Goal: Contribute content: Add original content to the website for others to see

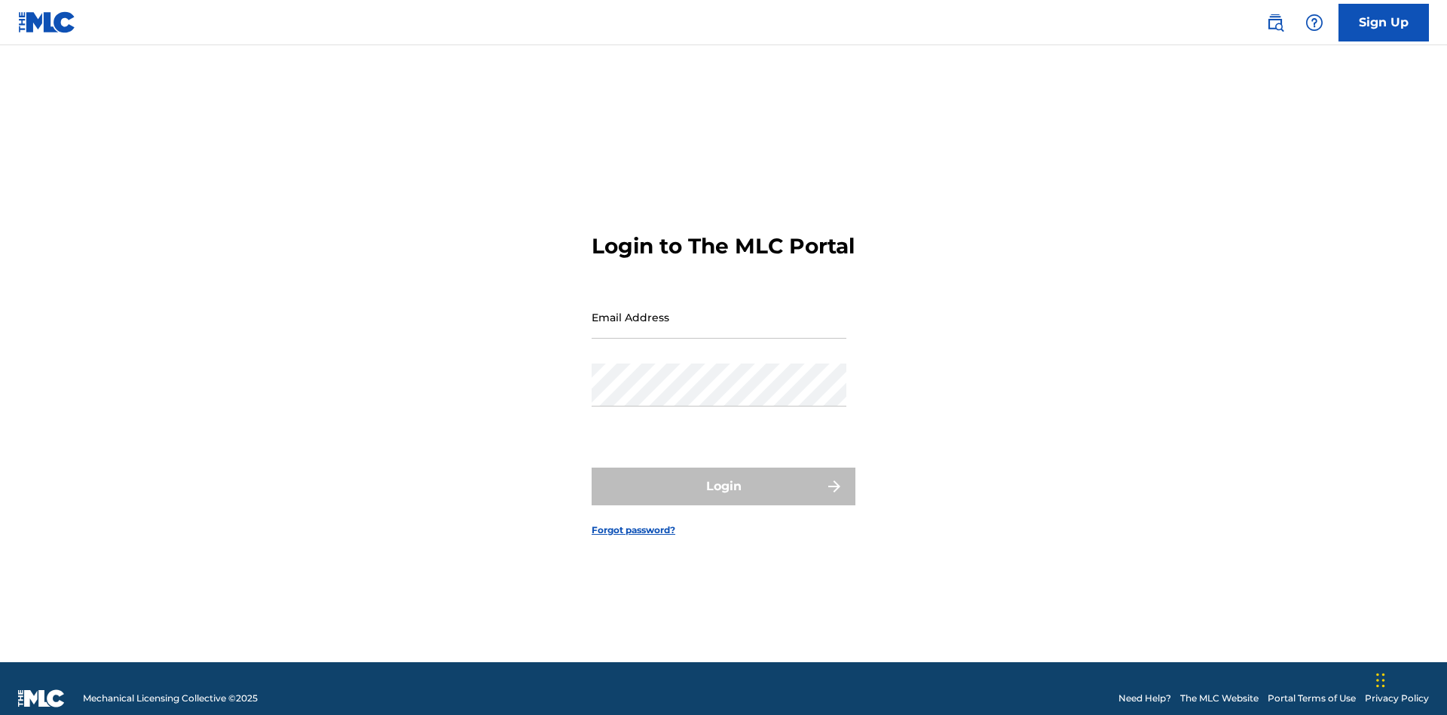
scroll to position [20, 0]
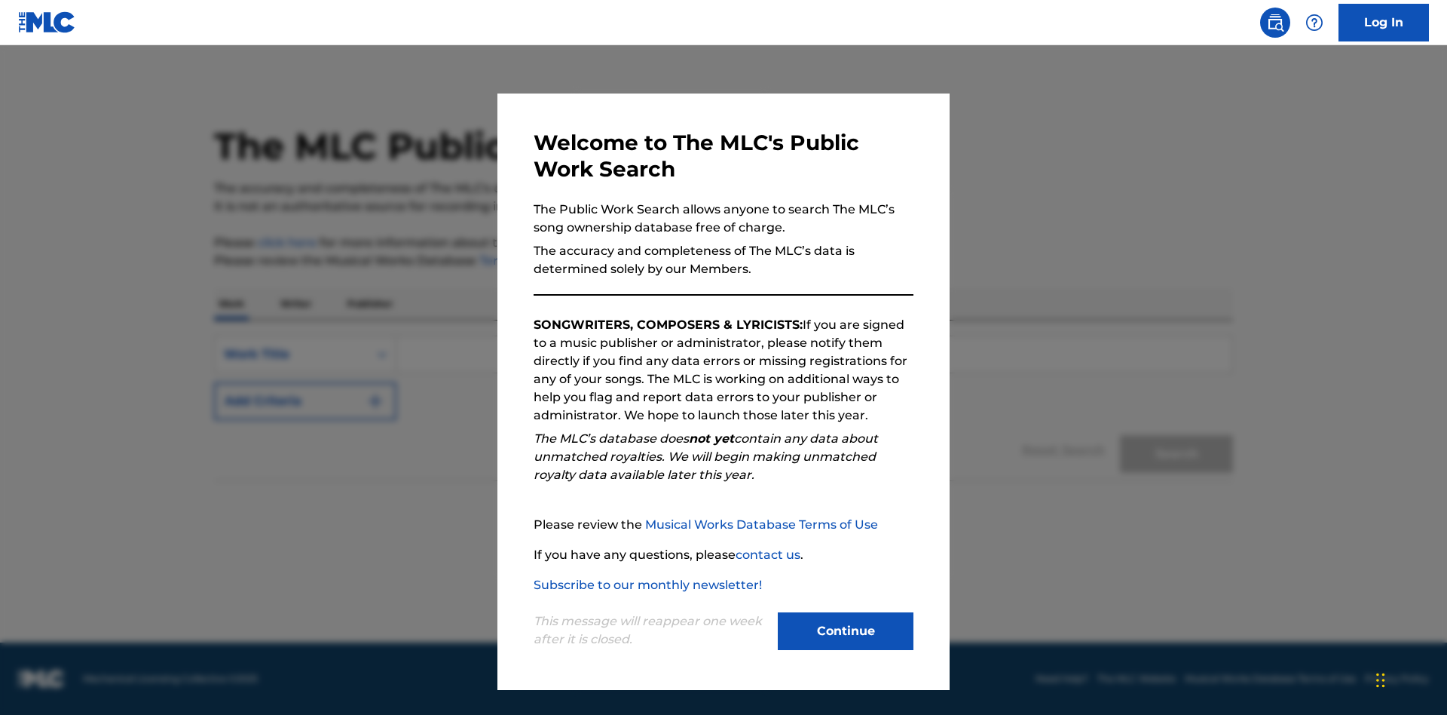
click at [846, 631] on button "Continue" at bounding box center [846, 631] width 136 height 38
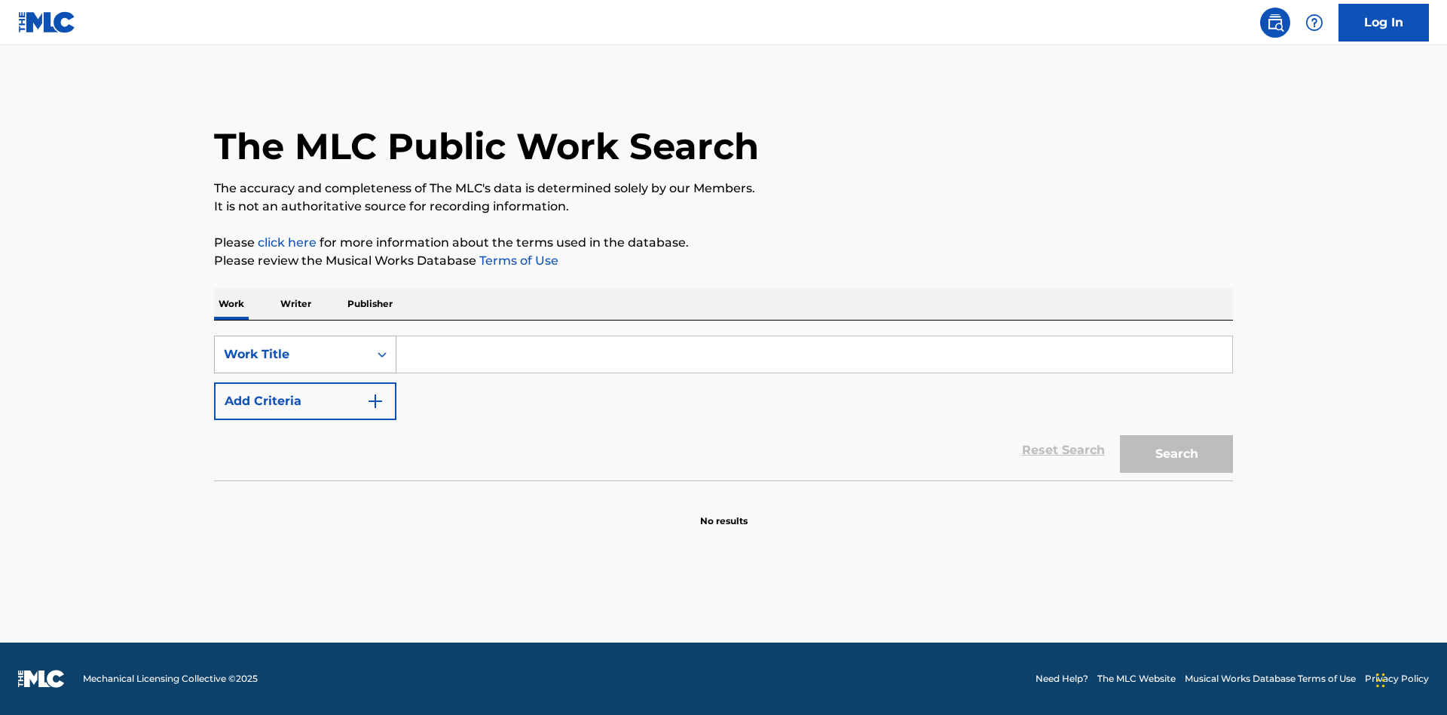
click at [292, 354] on div "Work Title" at bounding box center [292, 354] width 136 height 18
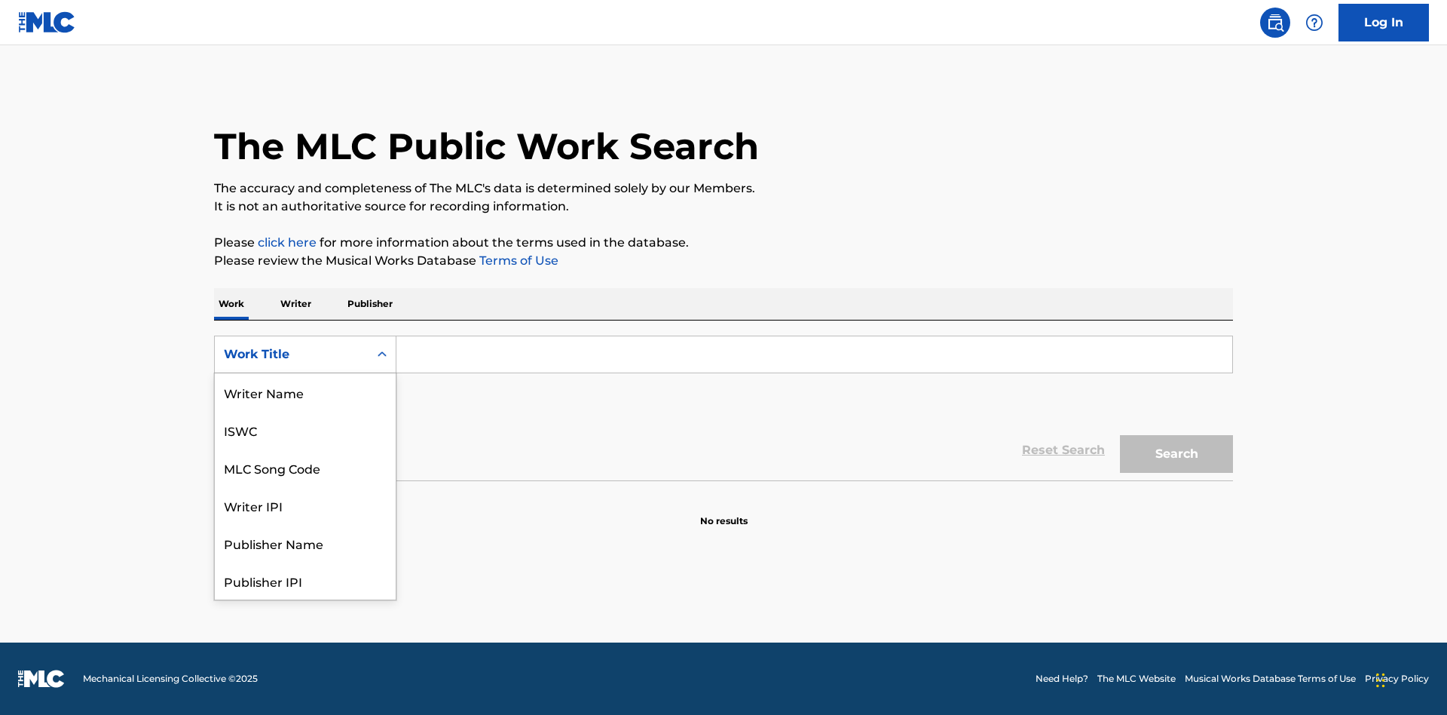
scroll to position [75, 0]
click at [305, 392] on div "MLC Song Code" at bounding box center [305, 392] width 181 height 38
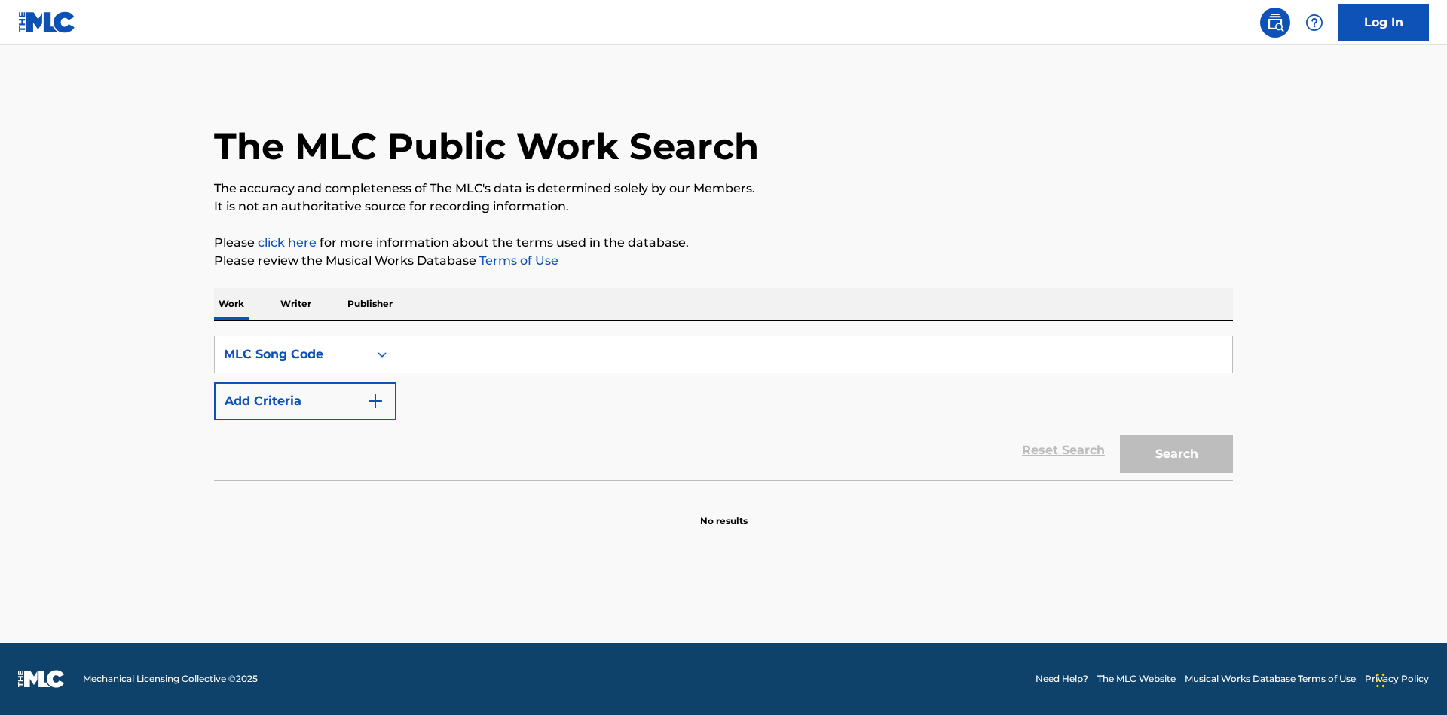
click at [814, 354] on input "Search Form" at bounding box center [815, 354] width 836 height 36
type input "MV82XX"
click at [1177, 454] on button "Search" at bounding box center [1176, 454] width 113 height 38
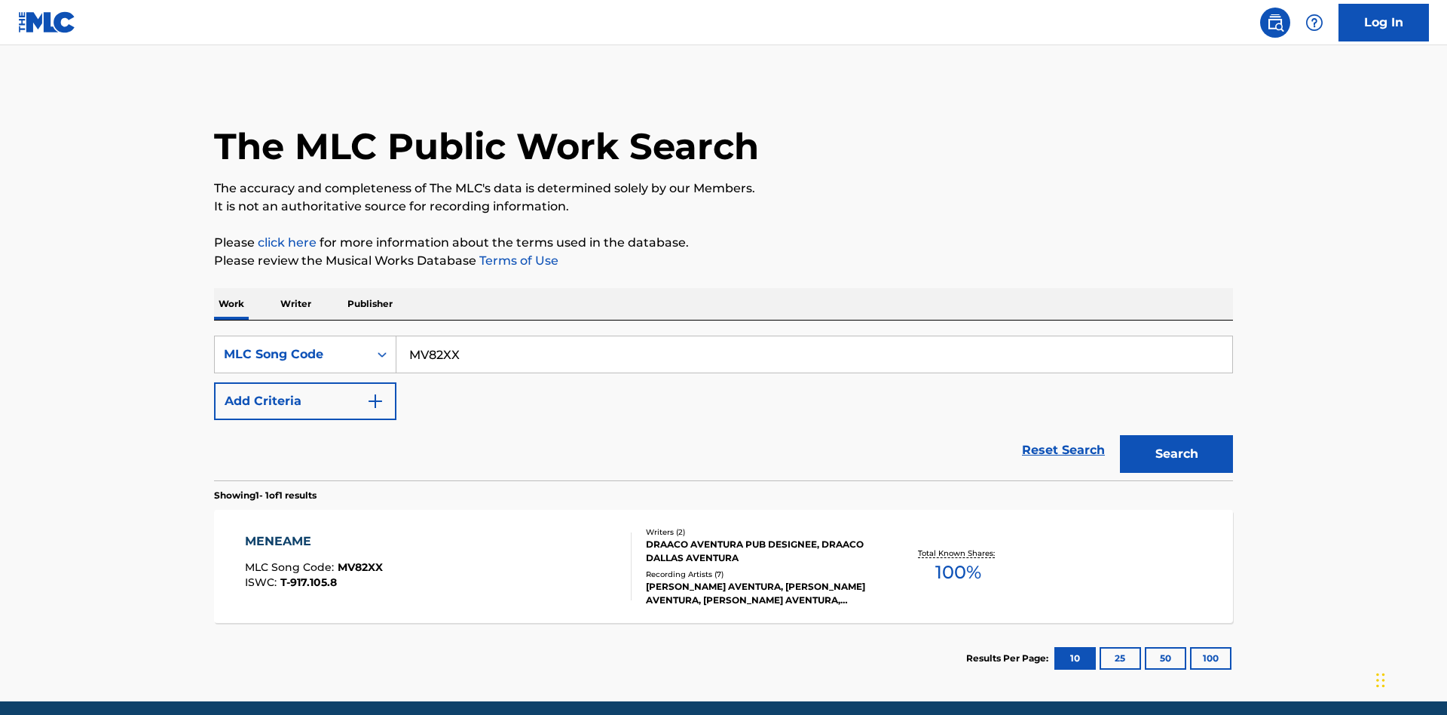
scroll to position [59, 0]
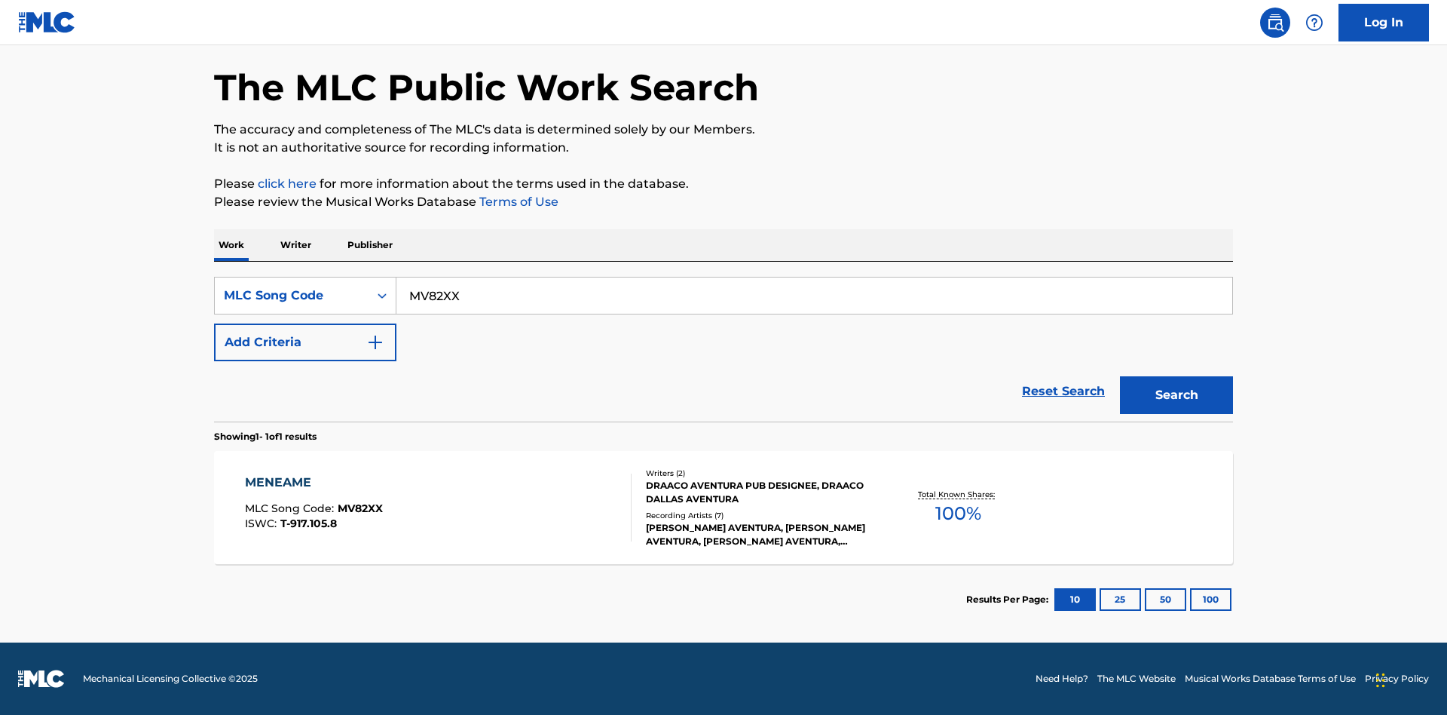
click at [724, 507] on div "Writers ( 2 ) DRAACO AVENTURA PUB DESIGNEE, DRAACO DALLAS AVENTURA Recording Ar…" at bounding box center [753, 507] width 242 height 81
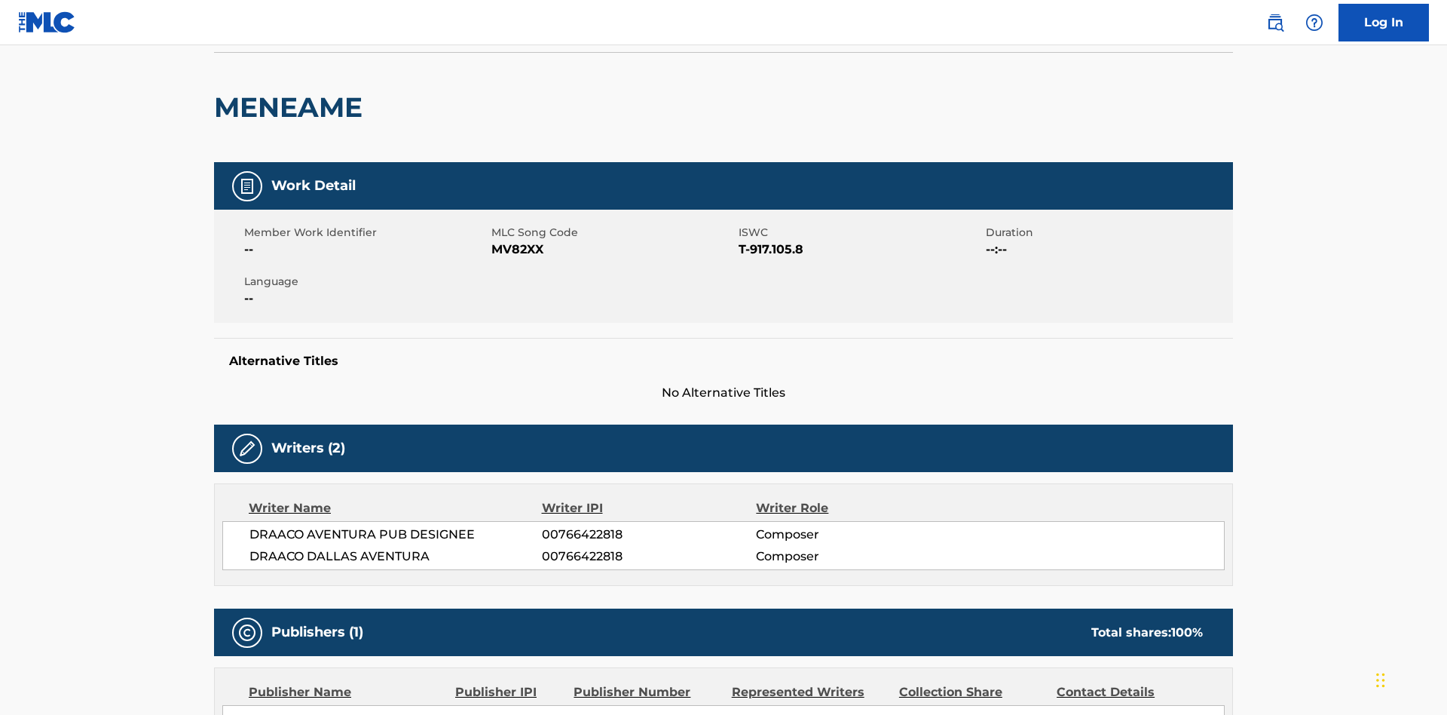
scroll to position [11, 0]
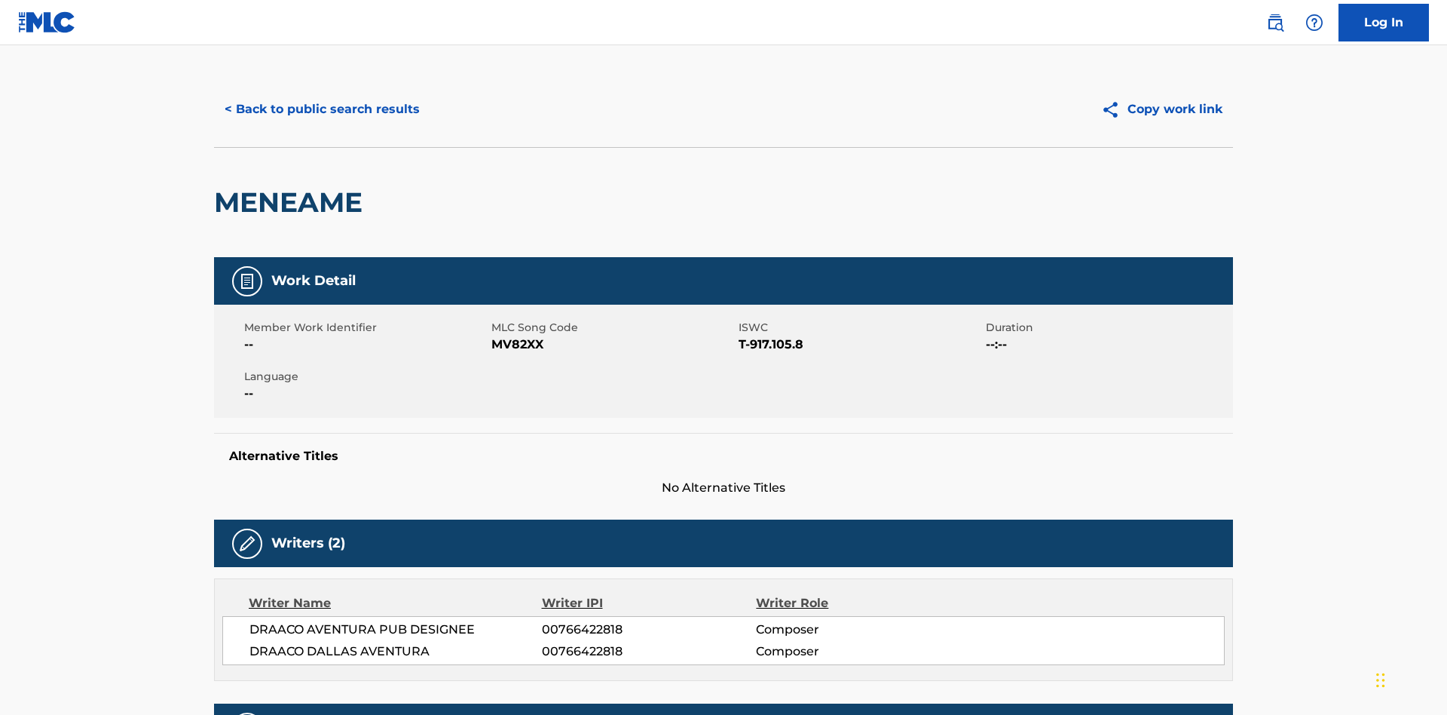
click at [1162, 109] on button "Copy work link" at bounding box center [1162, 109] width 142 height 38
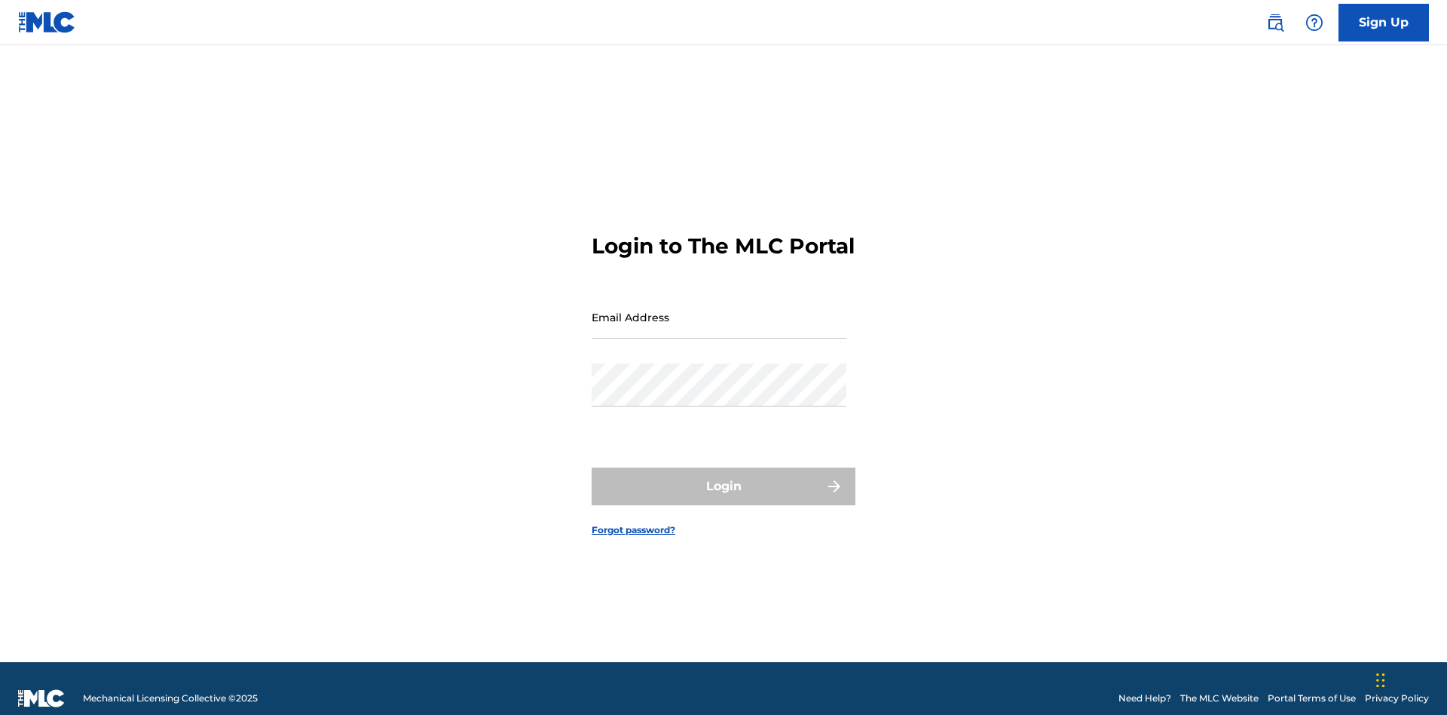
scroll to position [20, 0]
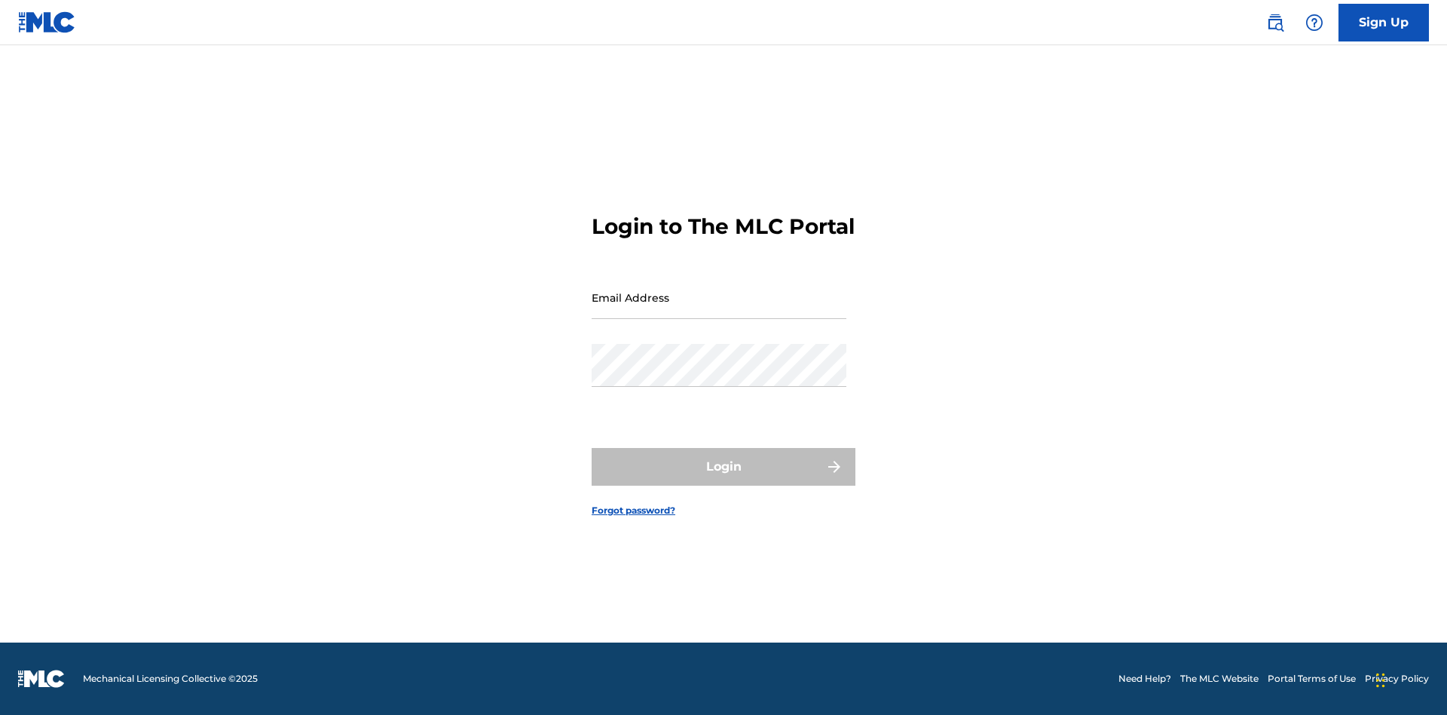
click at [719, 310] on input "Email Address" at bounding box center [719, 297] width 255 height 43
type input "[EMAIL_ADDRESS][DOMAIN_NAME]"
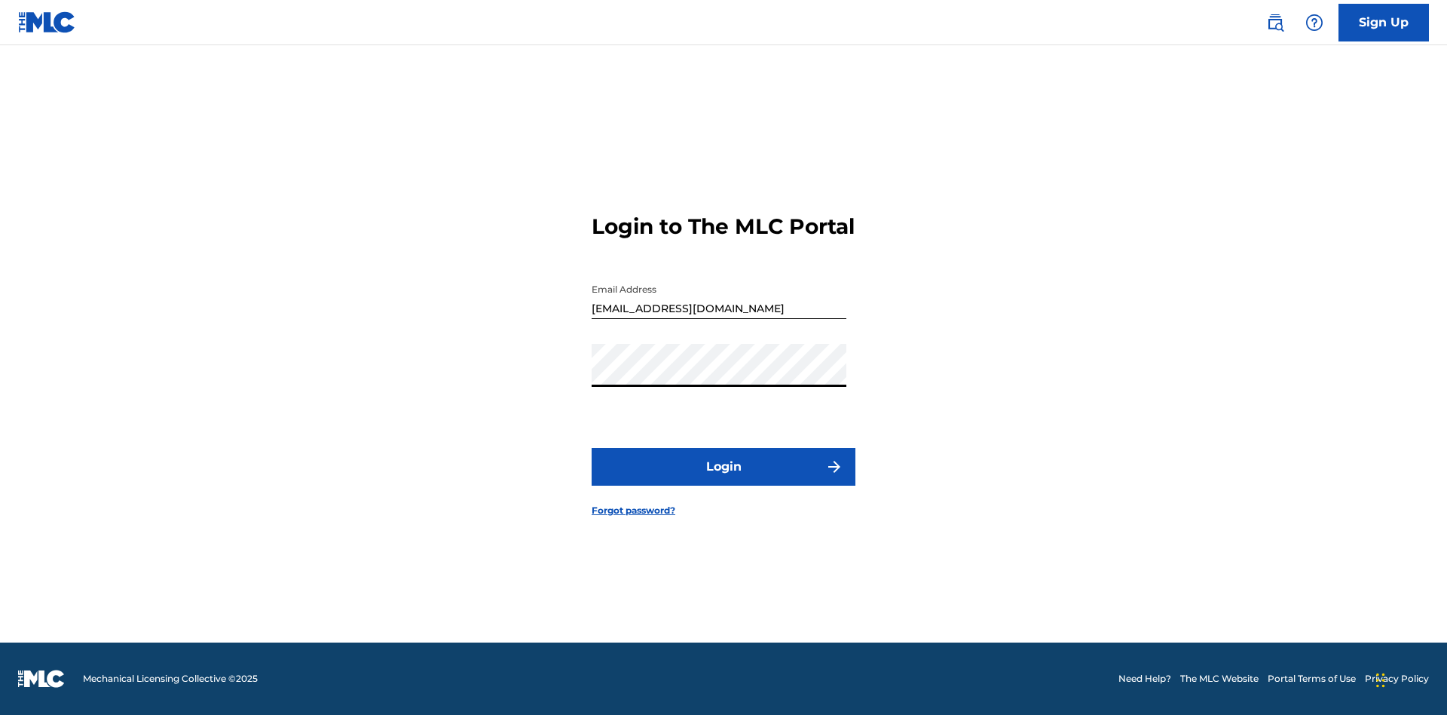
click at [724, 479] on button "Login" at bounding box center [724, 467] width 264 height 38
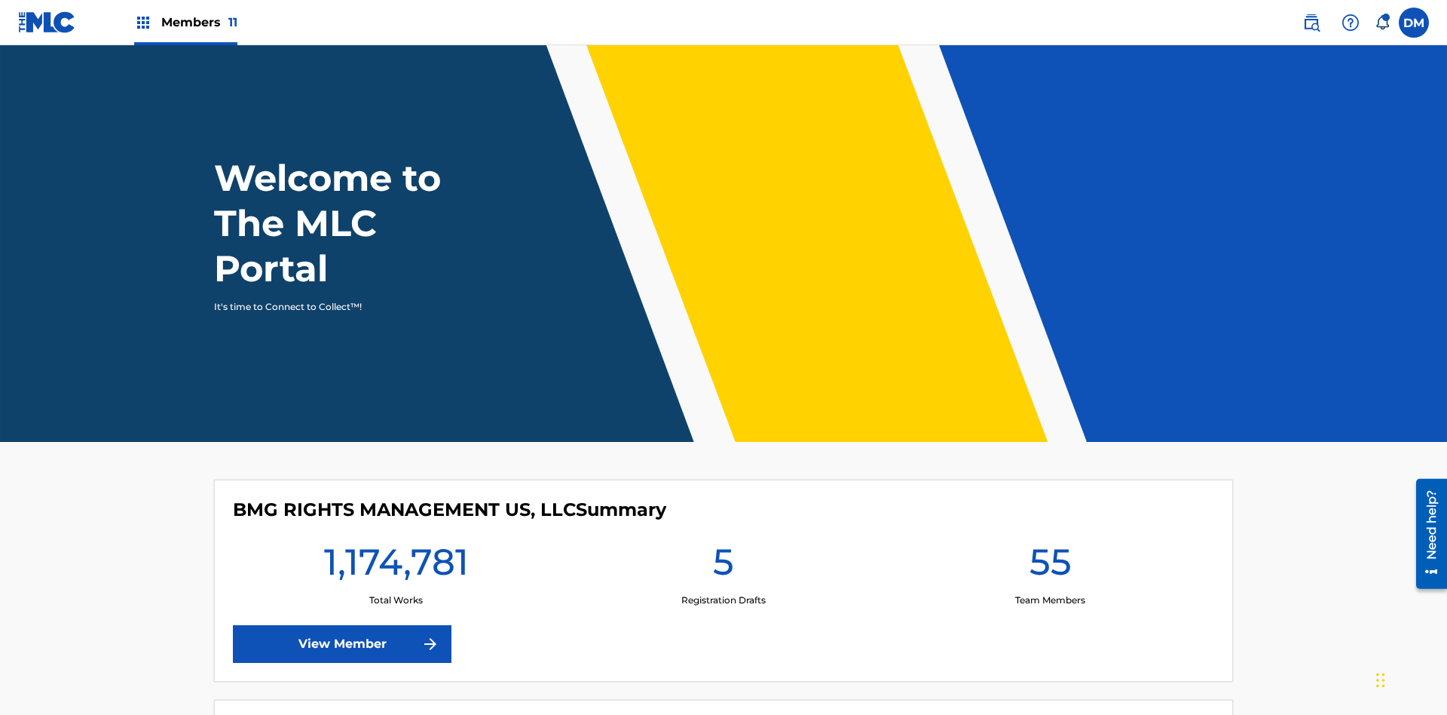
click at [185, 22] on span "Members 11" at bounding box center [199, 22] width 76 height 17
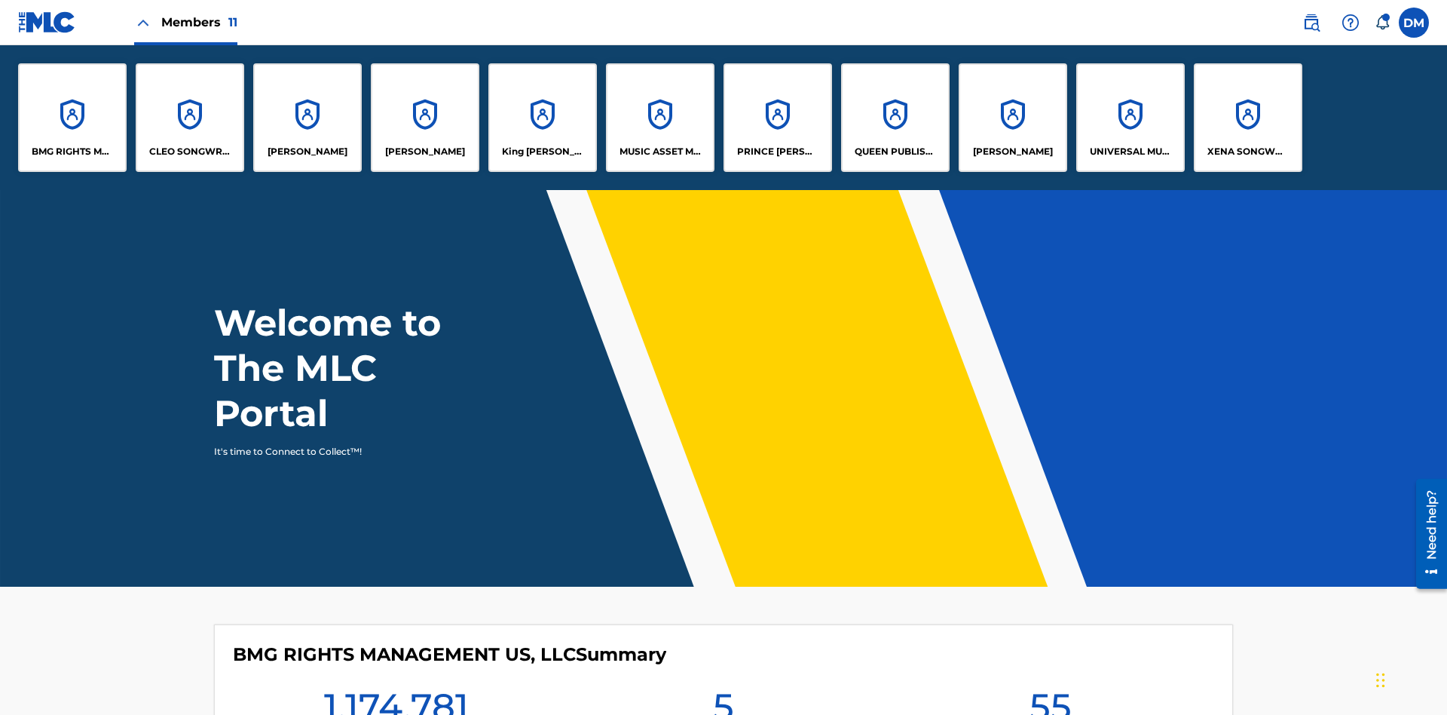
click at [542, 152] on p "King McTesterson" at bounding box center [543, 152] width 82 height 14
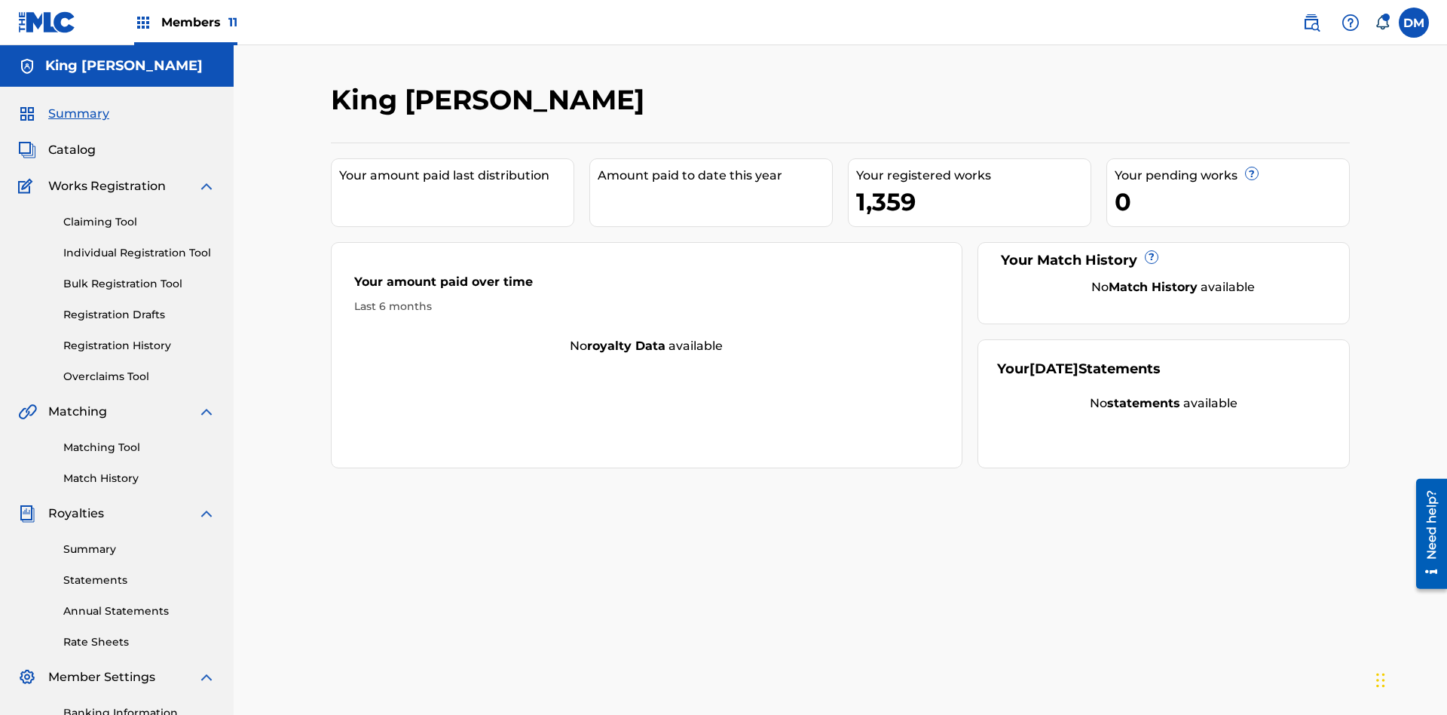
click at [139, 245] on link "Individual Registration Tool" at bounding box center [139, 253] width 152 height 16
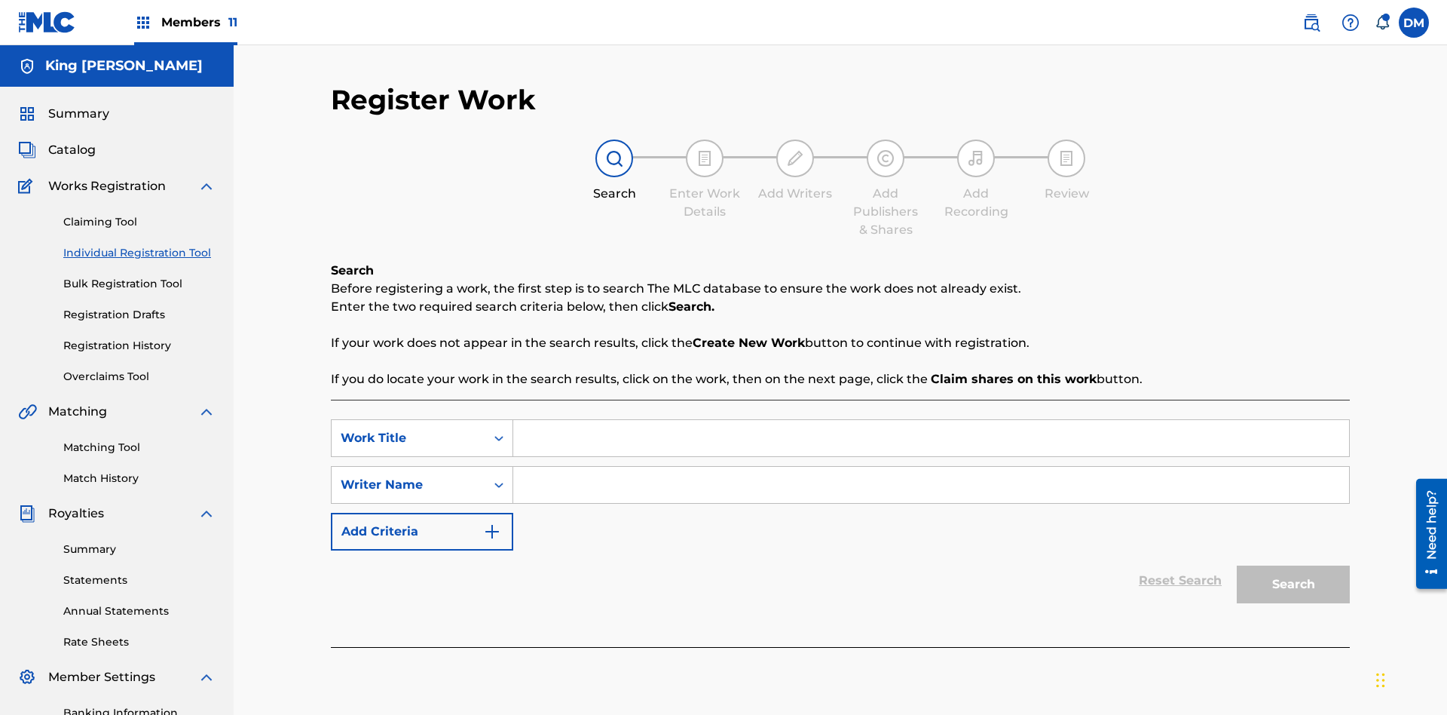
click at [931, 420] on input "Search Form" at bounding box center [931, 438] width 836 height 36
type input "Test"
click at [931, 467] on input "Search Form" at bounding box center [931, 485] width 836 height 36
click at [1294, 565] on button "Search" at bounding box center [1293, 584] width 113 height 38
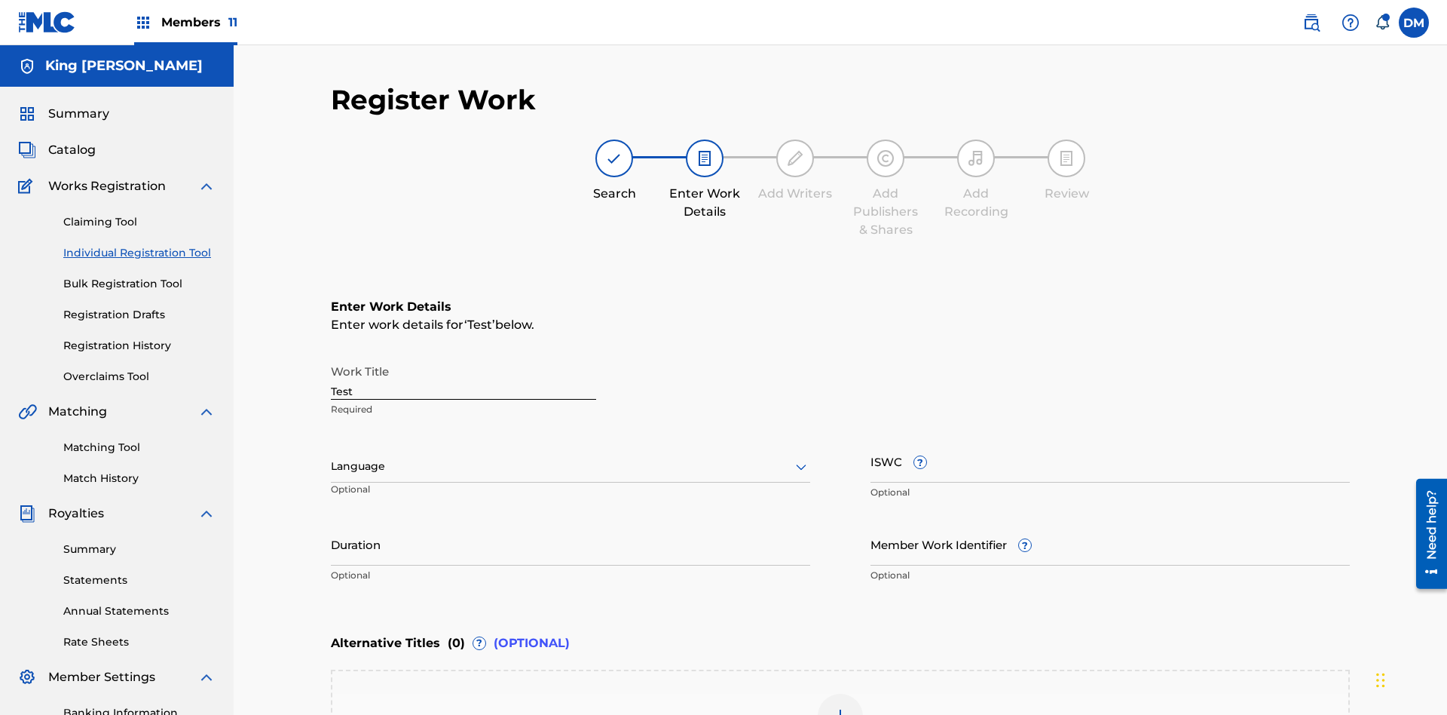
click at [464, 357] on input "Test" at bounding box center [463, 378] width 265 height 43
paste input "https://qa-portal.themlc-test.com/catalog/work/817070259"
type input "https://qa-portal.themlc-test.com/catalog/work/817070259"
click at [1414, 22] on label at bounding box center [1414, 23] width 30 height 30
click at [1414, 23] on input "DM Duke McTesterson duke.mctesterson@gmail.com Notification Preferences Profile…" at bounding box center [1414, 23] width 0 height 0
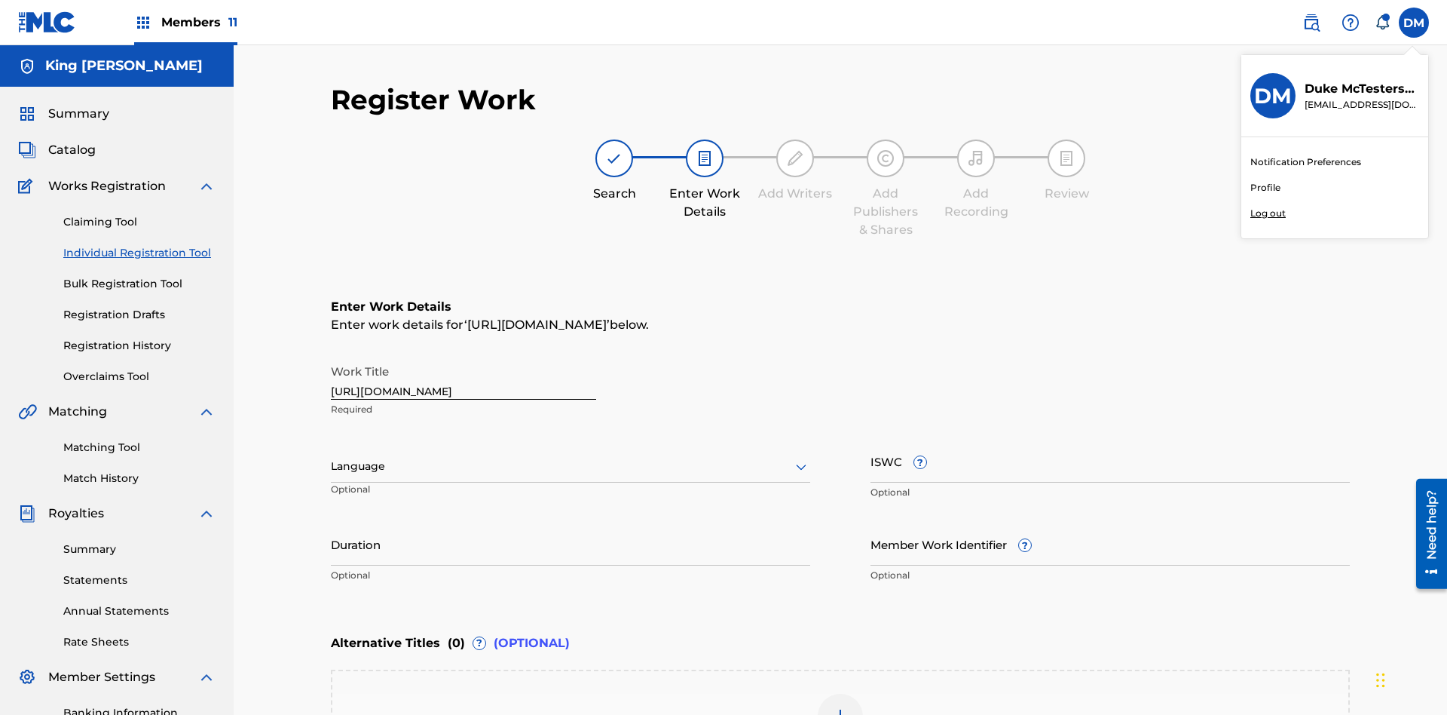
click at [1268, 213] on p "Log out" at bounding box center [1268, 214] width 35 height 14
click at [1414, 23] on input "DM Duke McTesterson duke.mctesterson@gmail.com Notification Preferences Profile…" at bounding box center [1414, 23] width 0 height 0
